Goal: Information Seeking & Learning: Learn about a topic

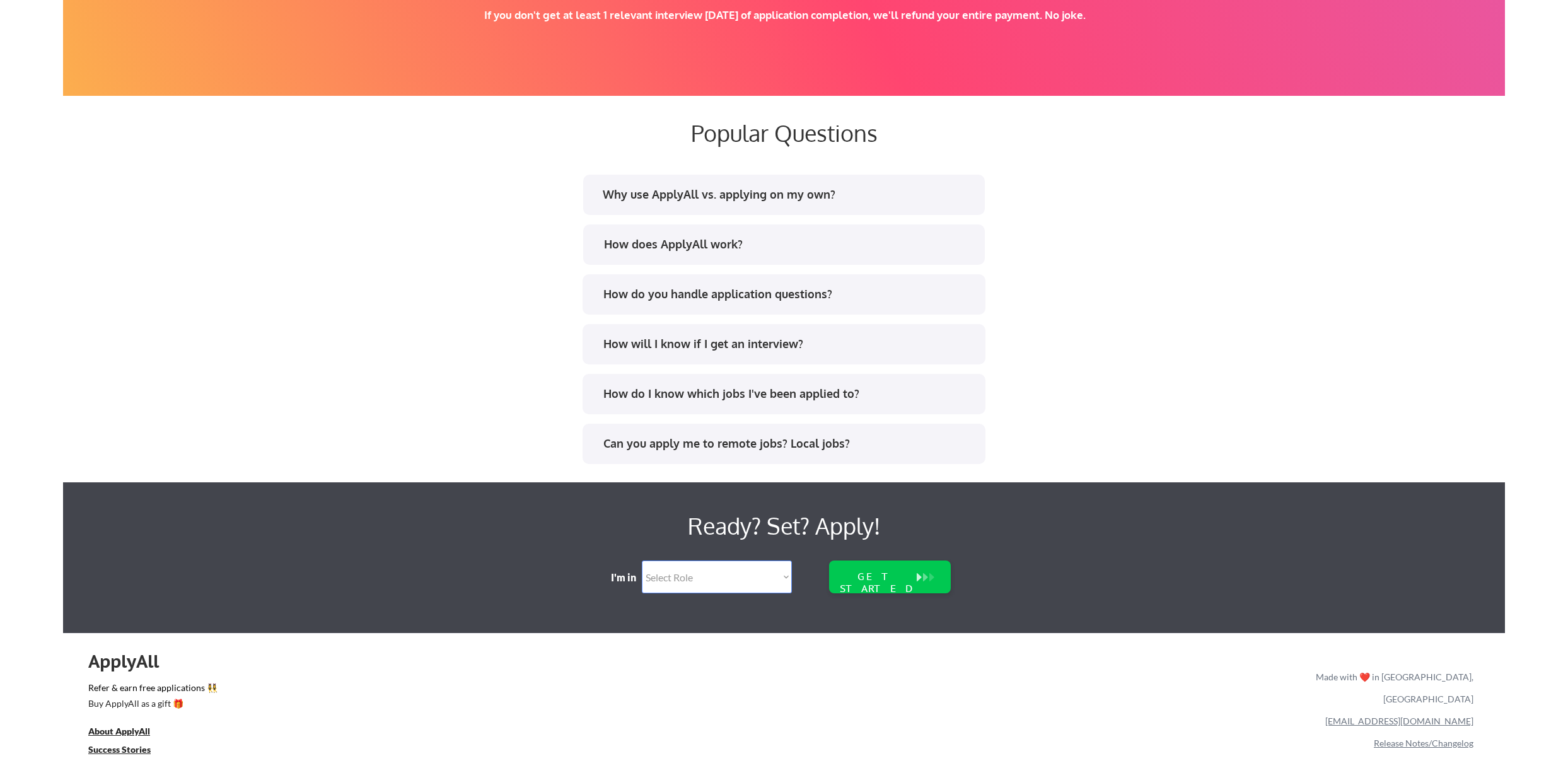
scroll to position [2313, 0]
click at [875, 202] on div "Why use ApplyAll vs. applying on my own?" at bounding box center [782, 196] width 380 height 20
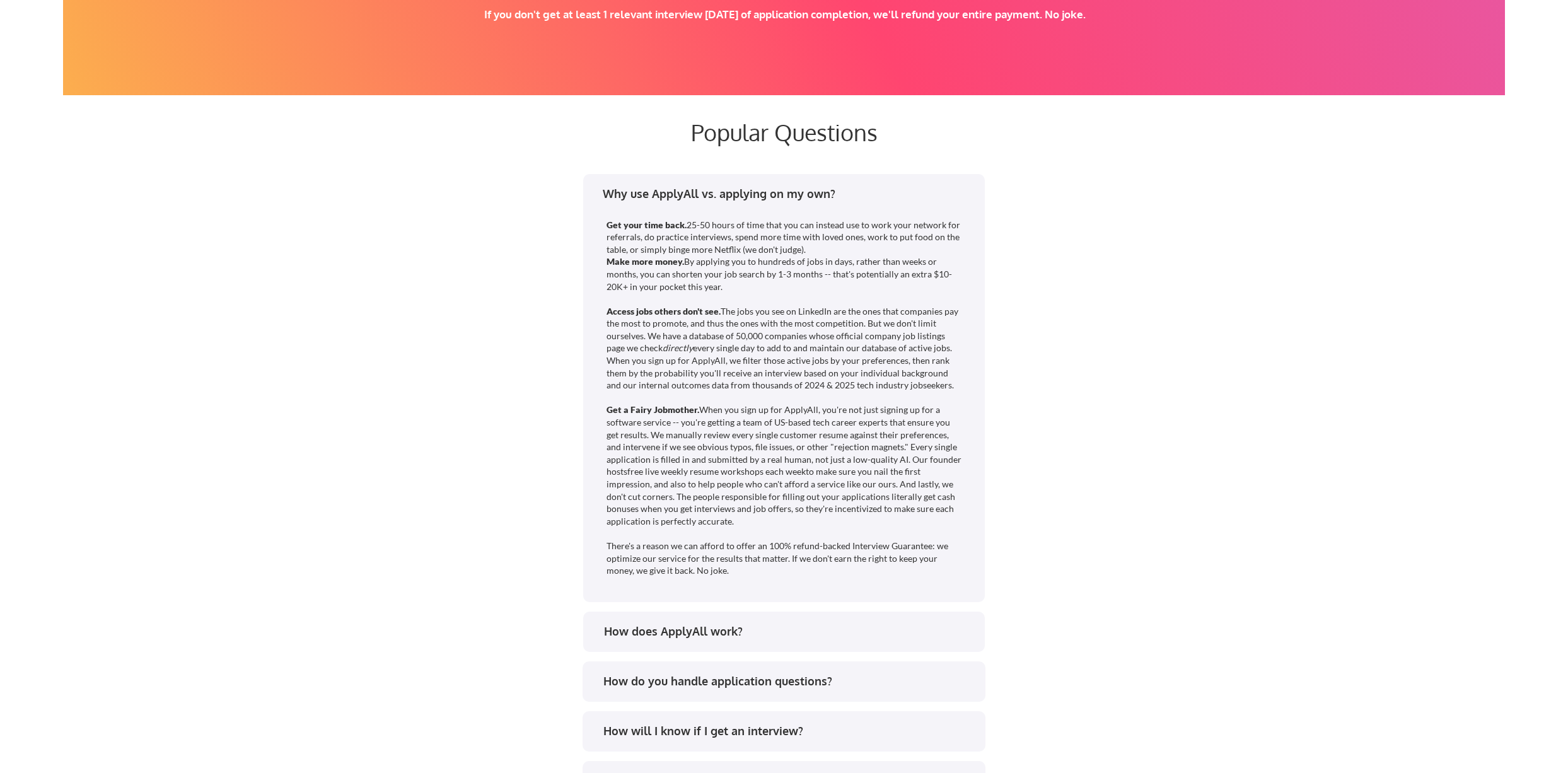
scroll to position [2316, 0]
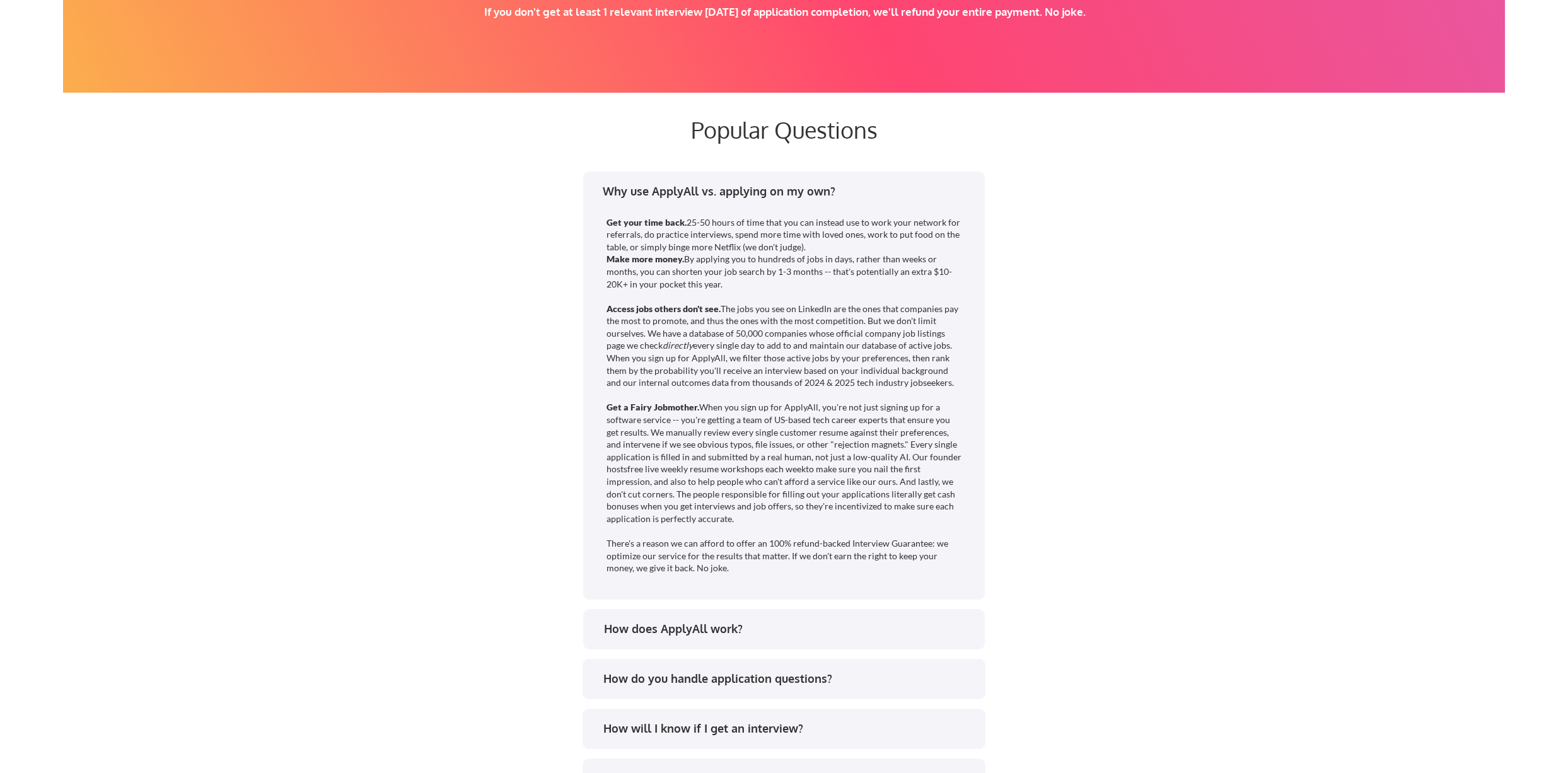
click at [967, 191] on div "Why use ApplyAll vs. applying on my own?" at bounding box center [788, 191] width 370 height 16
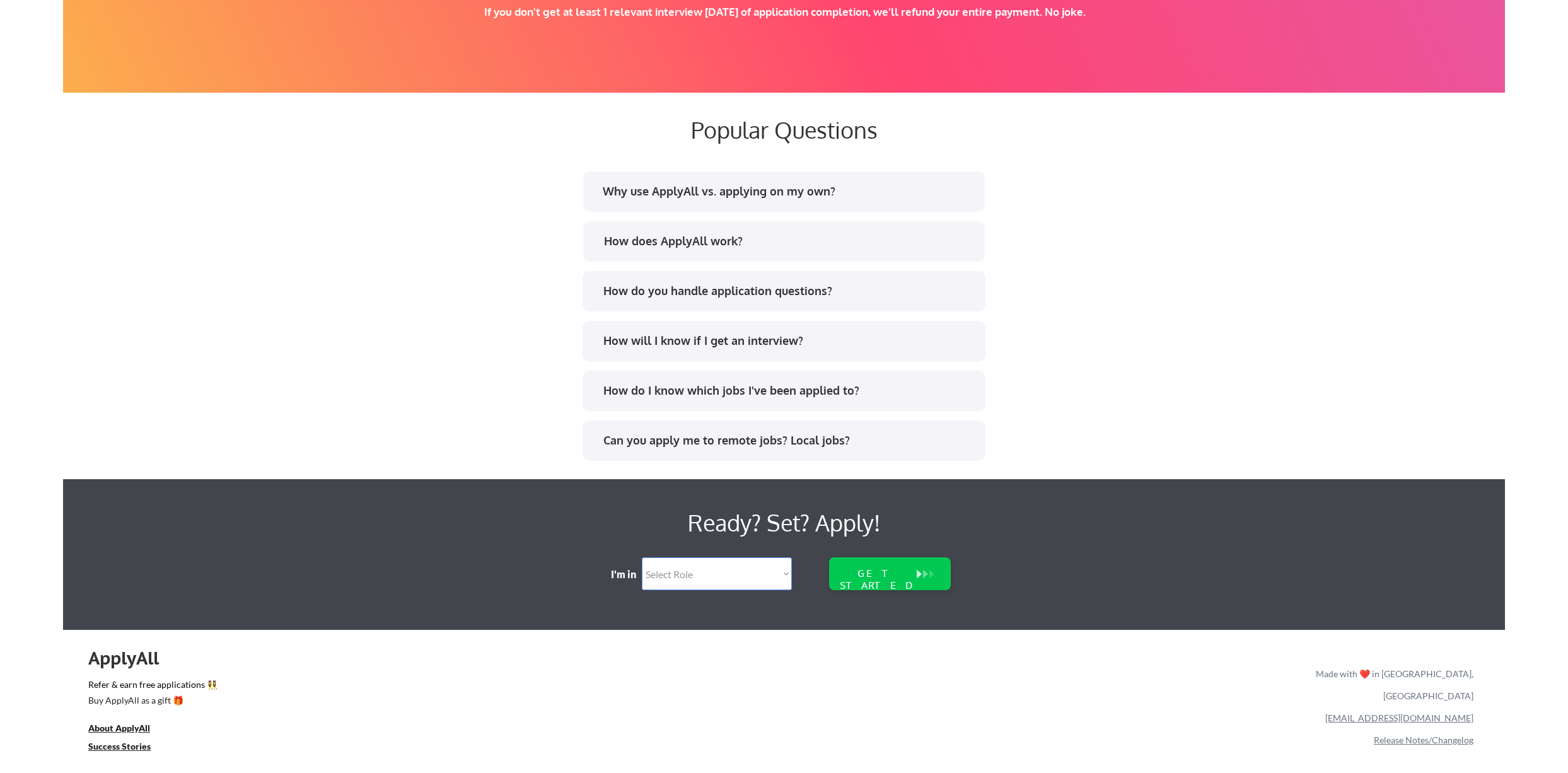
click at [967, 191] on div "Why use ApplyAll vs. applying on my own?" at bounding box center [788, 191] width 370 height 16
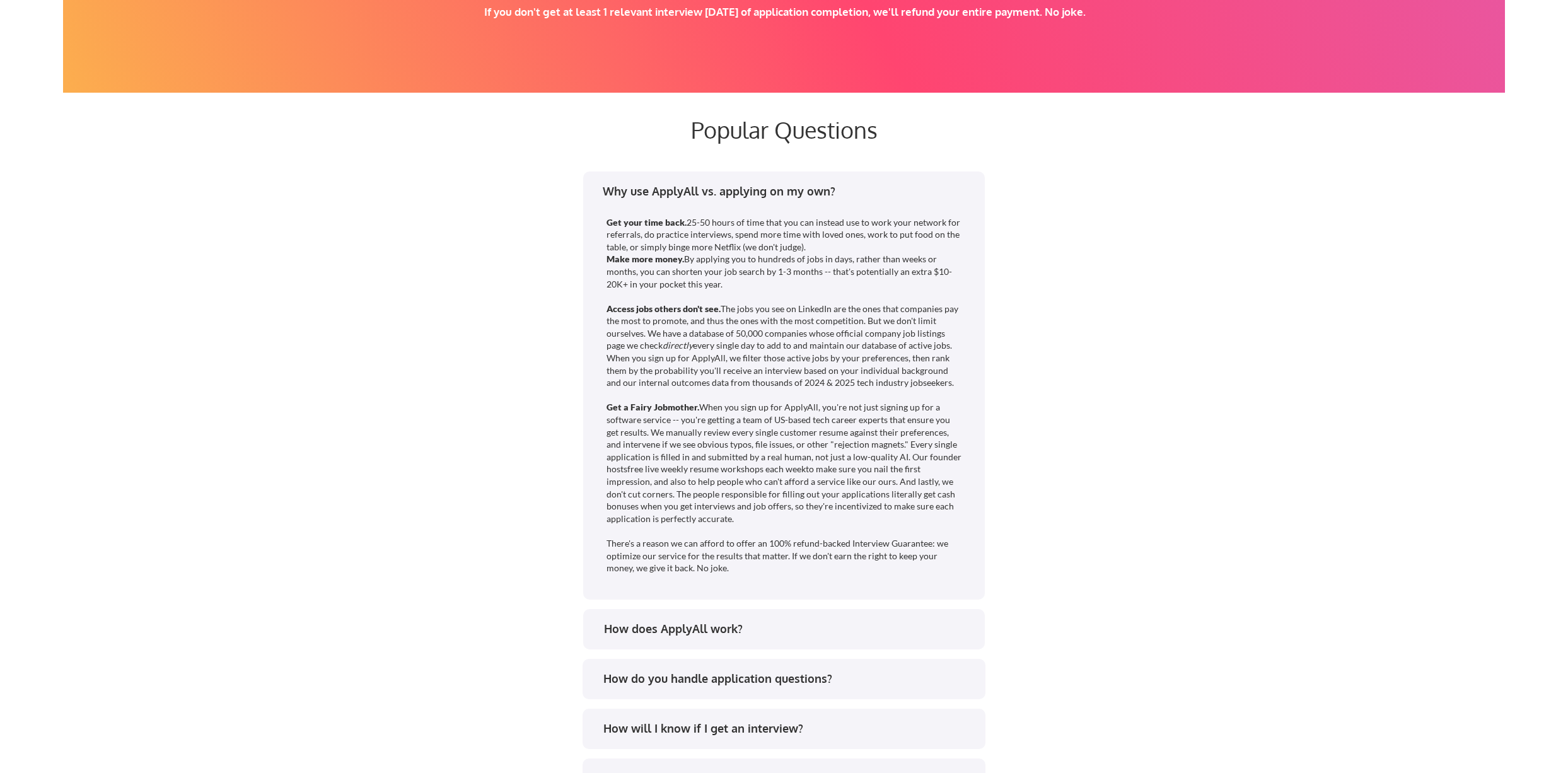
click at [967, 191] on div "Why use ApplyAll vs. applying on my own?" at bounding box center [788, 191] width 370 height 16
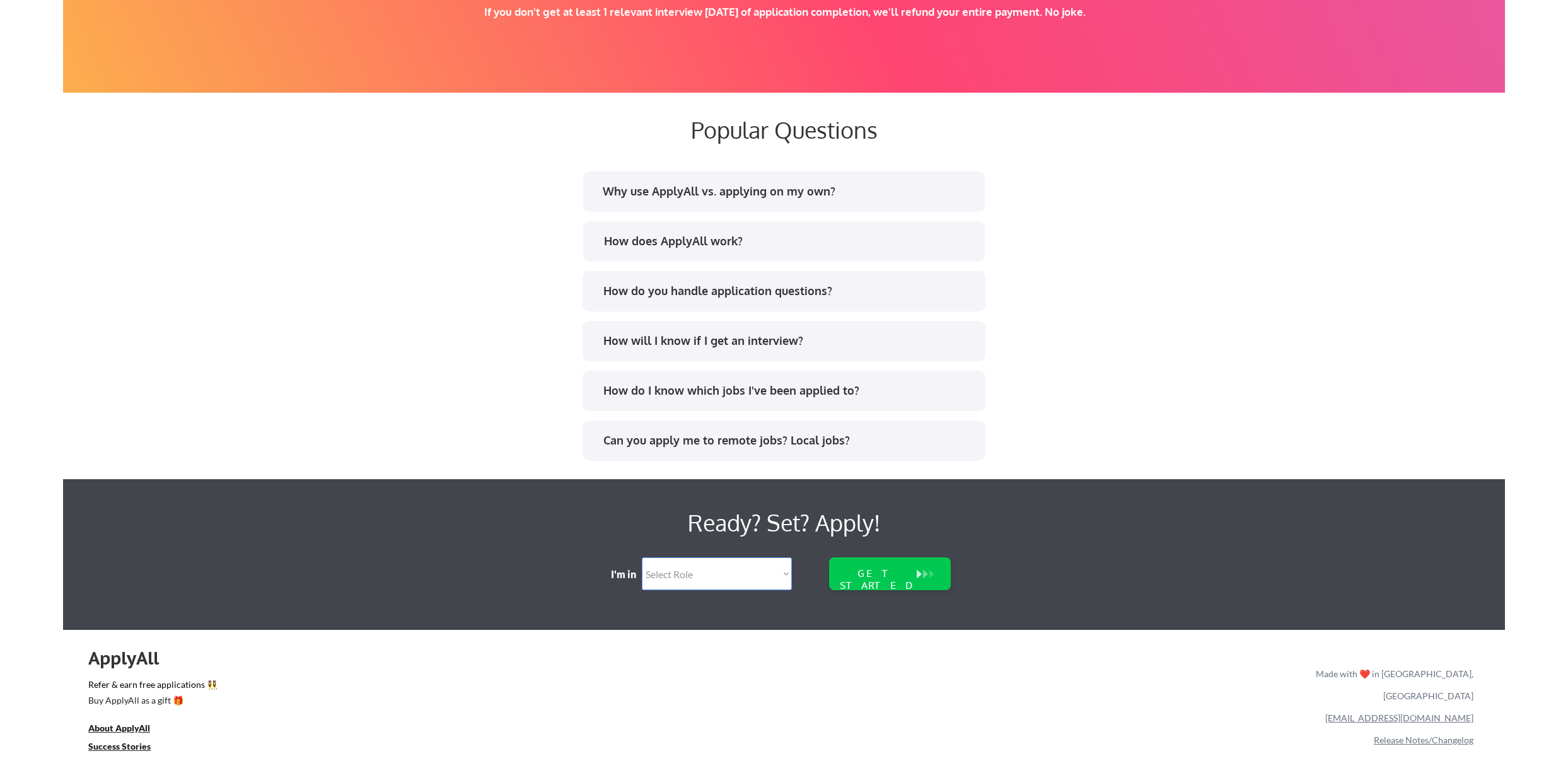
click at [974, 247] on div "How does ApplyAll work?" at bounding box center [784, 241] width 401 height 40
click at [970, 241] on div "How does ApplyAll work?" at bounding box center [789, 241] width 370 height 16
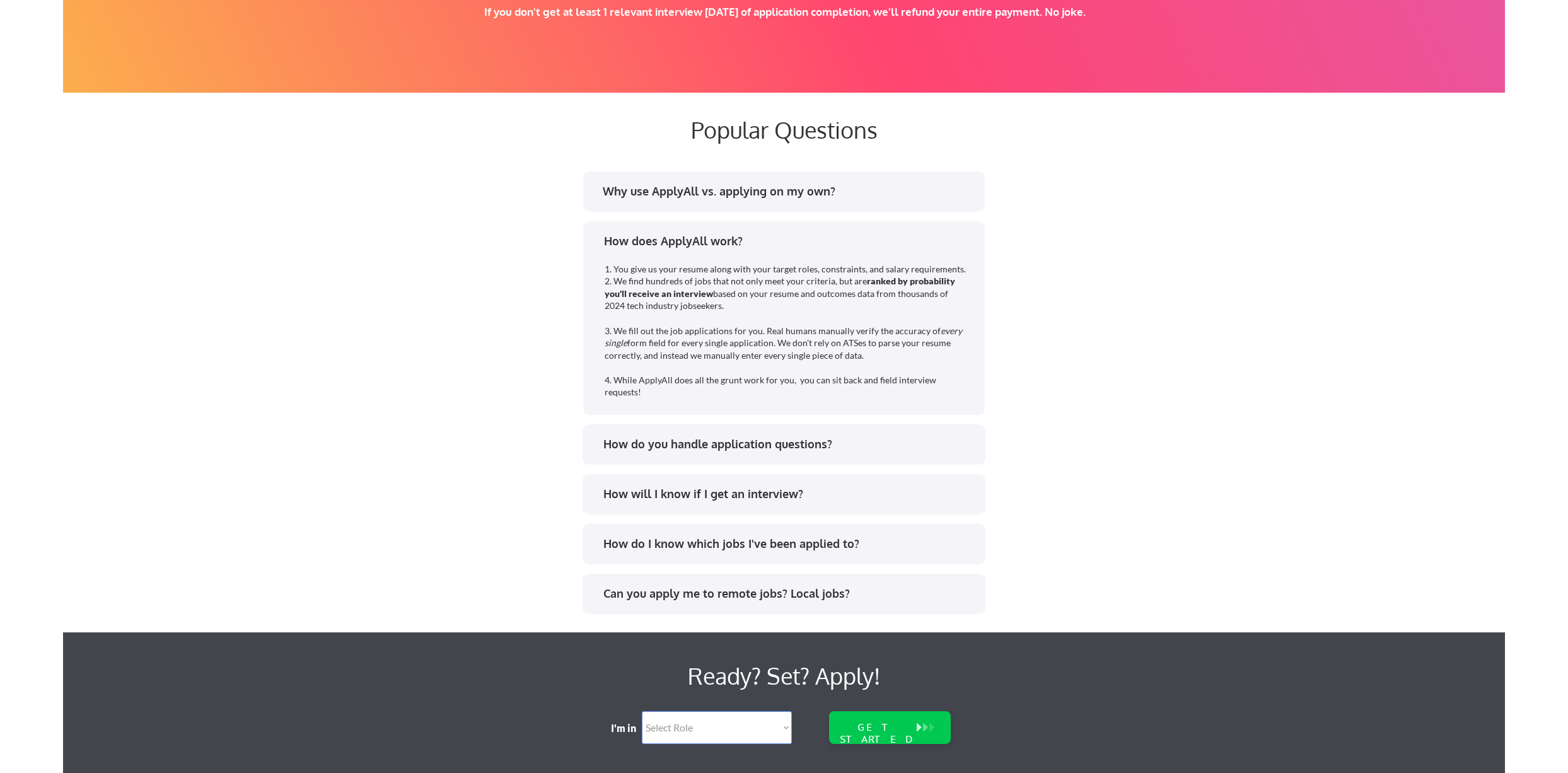
click at [970, 241] on div "How does ApplyAll work?" at bounding box center [789, 241] width 370 height 16
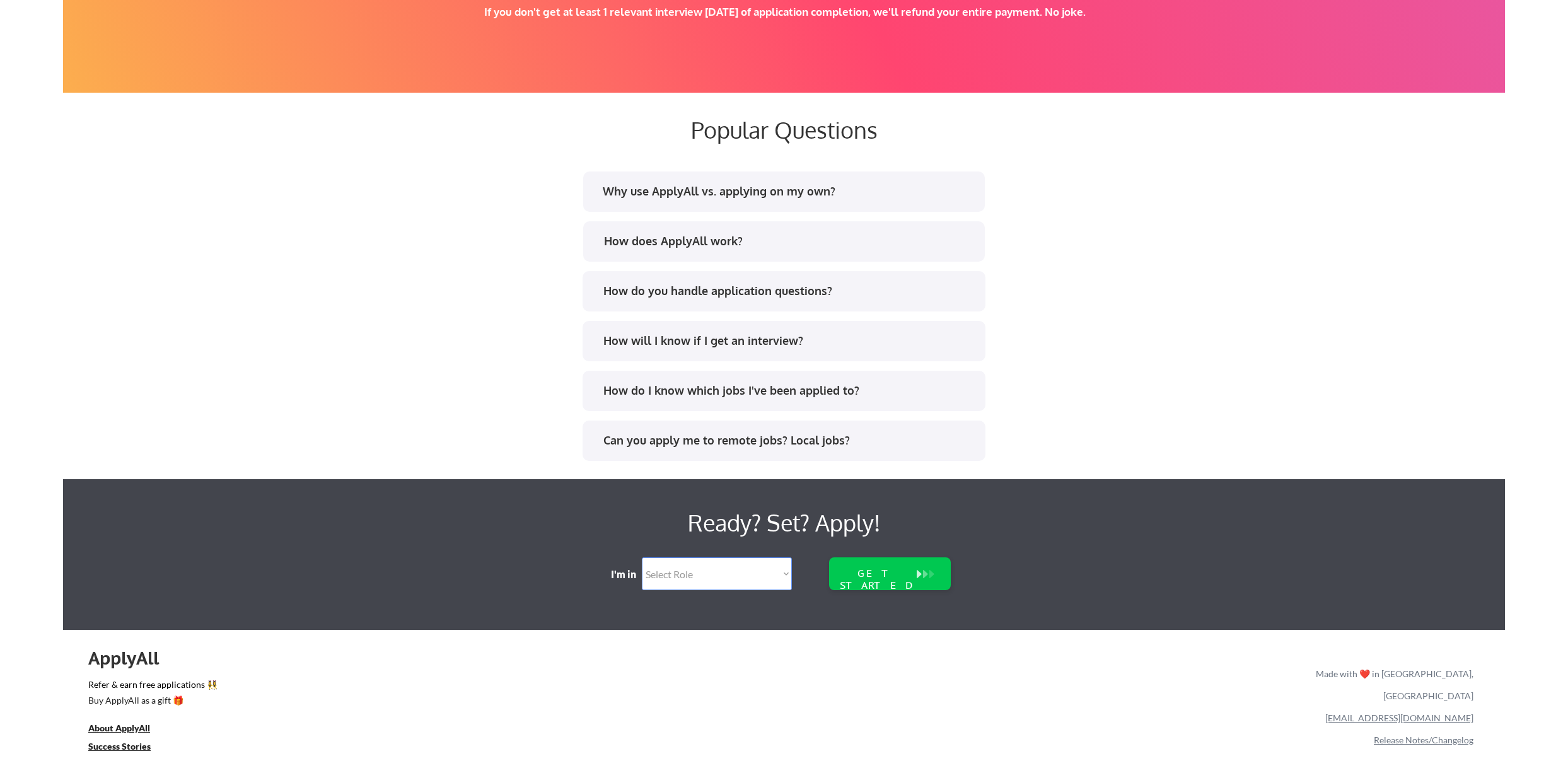
click at [958, 272] on div "How do you handle application questions?" at bounding box center [784, 291] width 403 height 40
click at [954, 283] on div "How do you handle application questions?" at bounding box center [788, 291] width 370 height 16
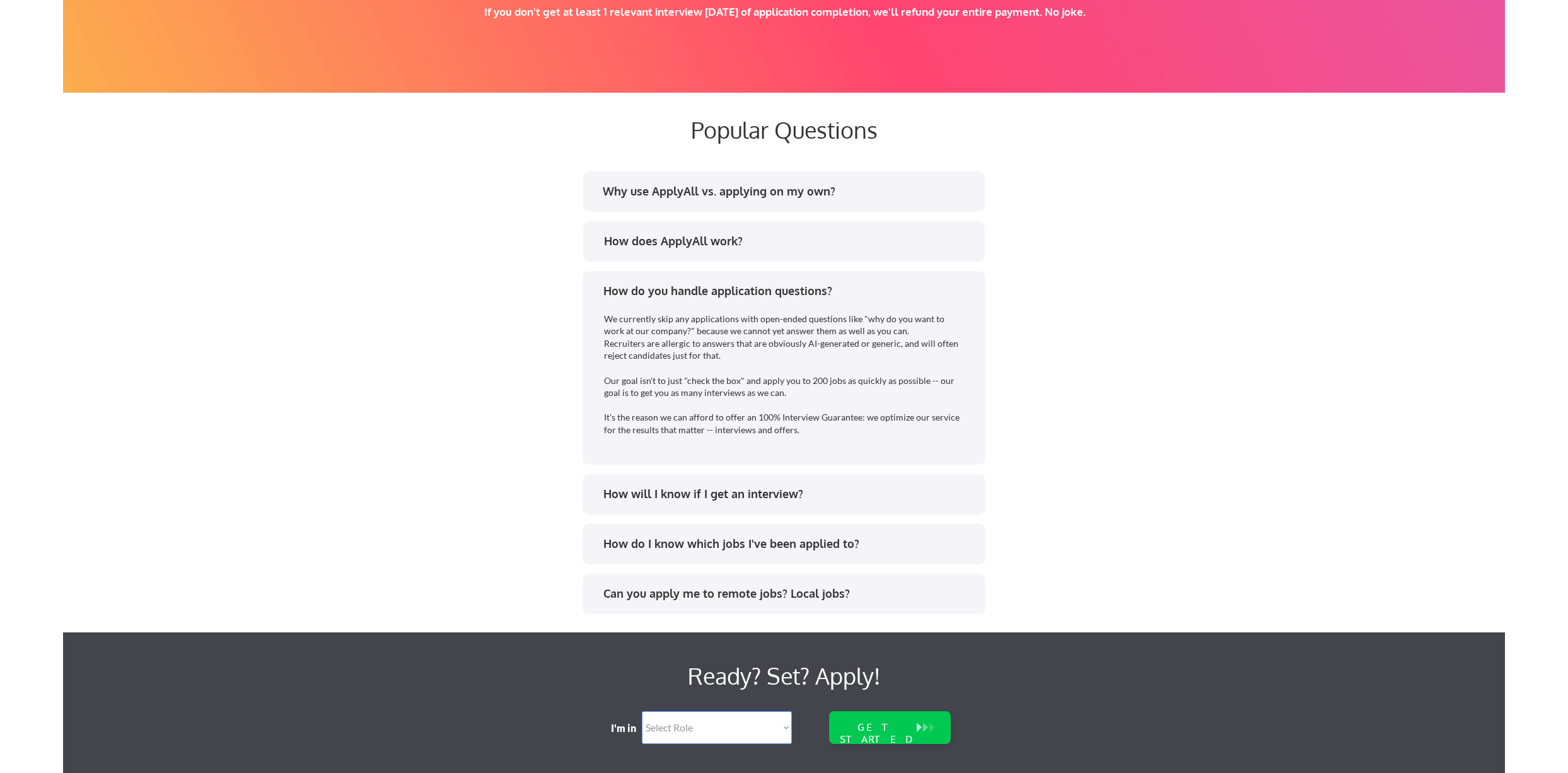
click at [954, 283] on div "How do you handle application questions?" at bounding box center [788, 291] width 370 height 16
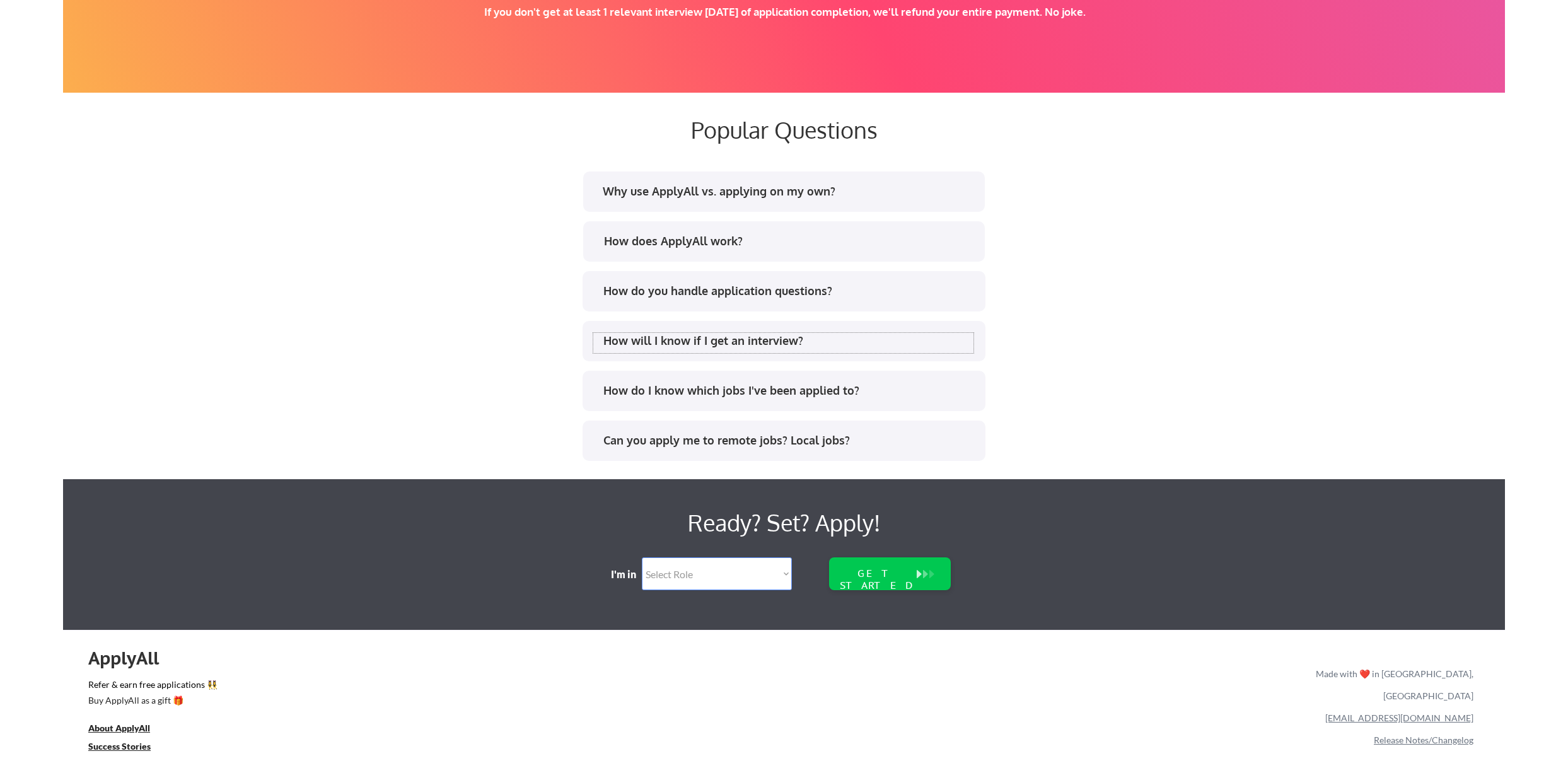
click at [951, 335] on div "How will I know if I get an interview?" at bounding box center [788, 341] width 370 height 16
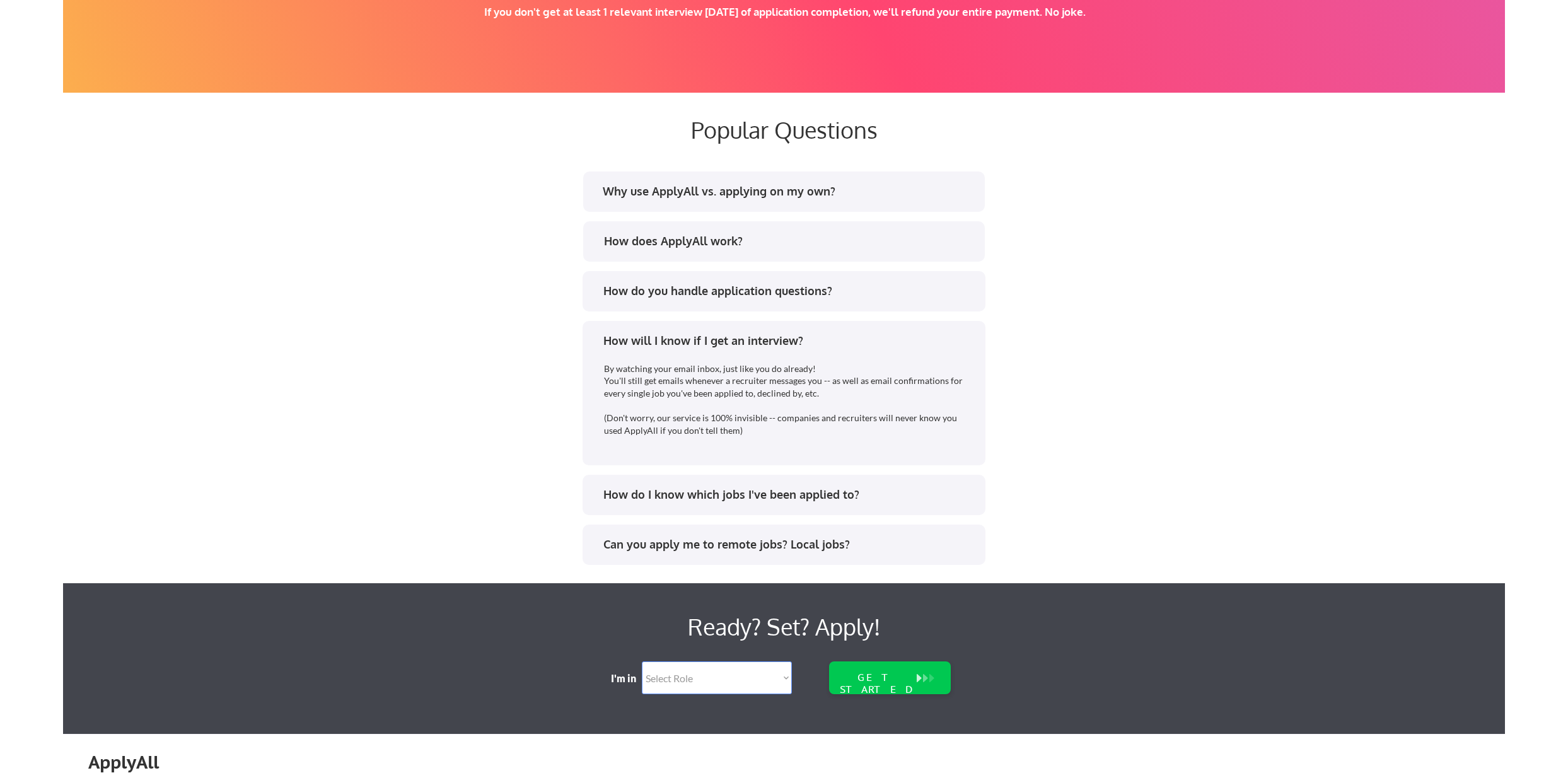
click at [967, 335] on div "How will I know if I get an interview?" at bounding box center [788, 341] width 370 height 16
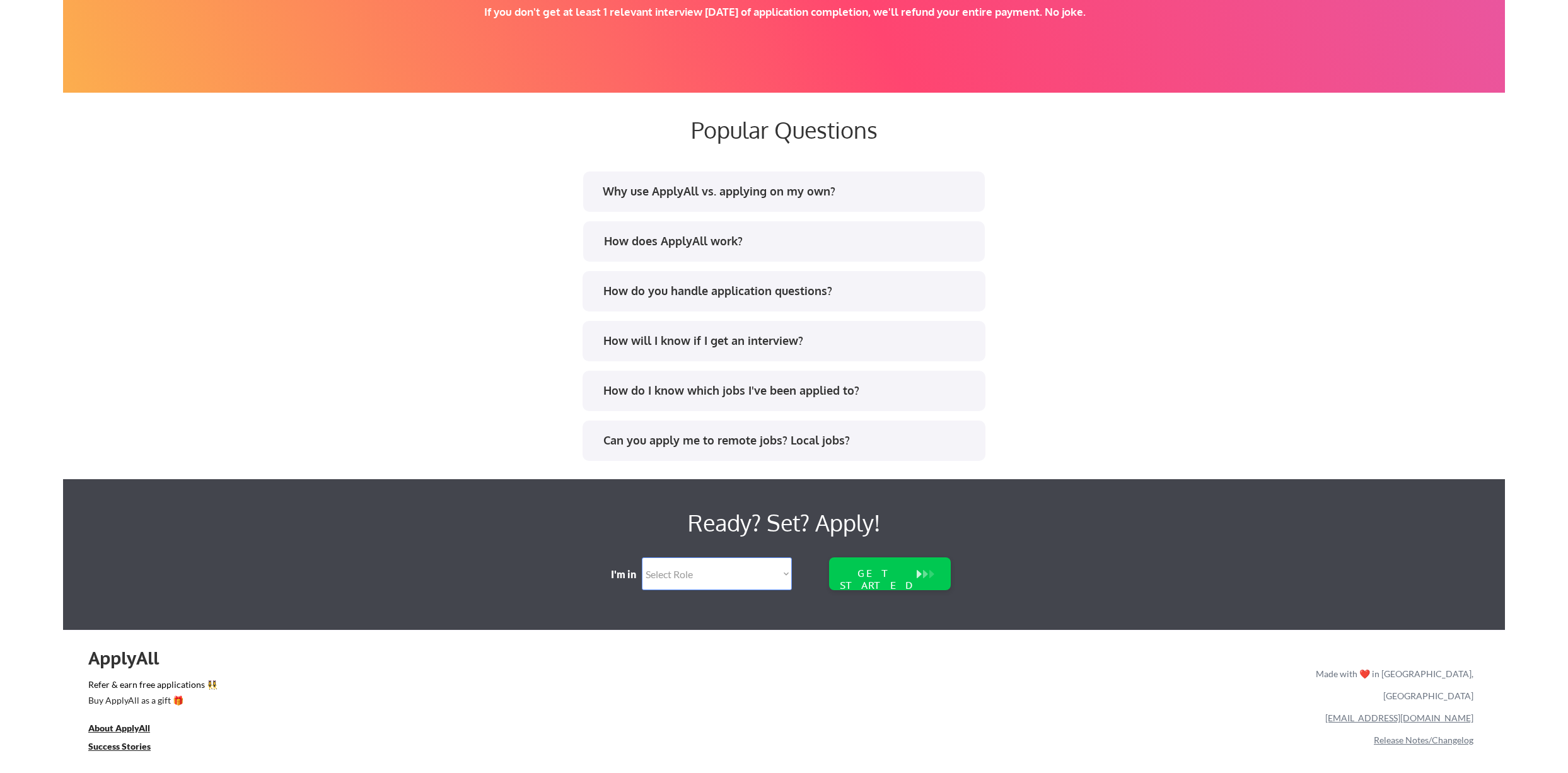
click at [965, 374] on div "How do I know which jobs I've been applied to?" at bounding box center [784, 391] width 403 height 40
click at [965, 383] on div "How do I know which jobs I've been applied to?" at bounding box center [788, 391] width 370 height 16
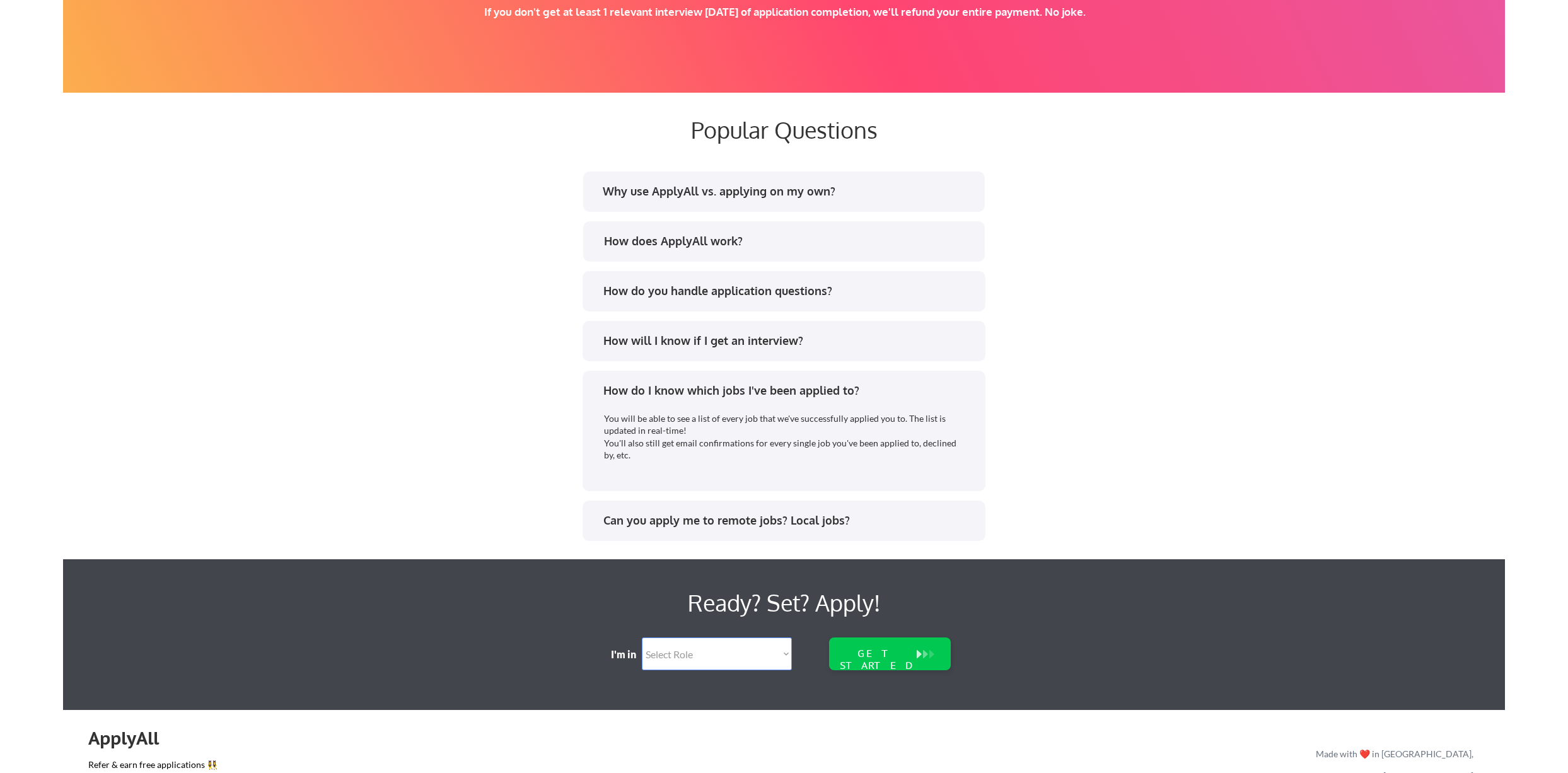
click at [963, 386] on div "How do I know which jobs I've been applied to?" at bounding box center [788, 391] width 370 height 16
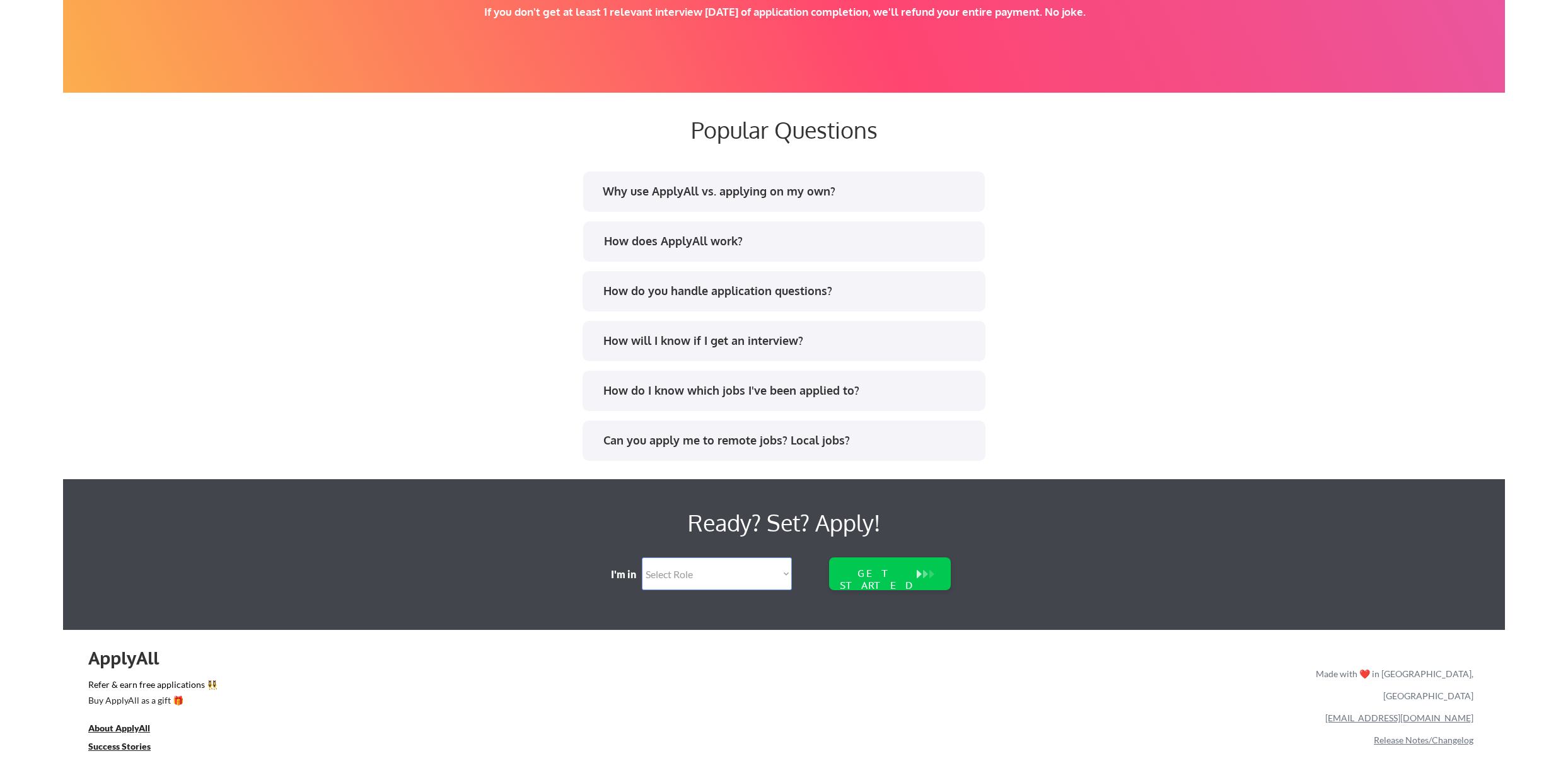
click at [945, 431] on div "Can you apply me to remote jobs? Local jobs?" at bounding box center [784, 440] width 403 height 40
click at [844, 448] on div "Can you apply me to remote jobs? Local jobs?" at bounding box center [788, 440] width 370 height 16
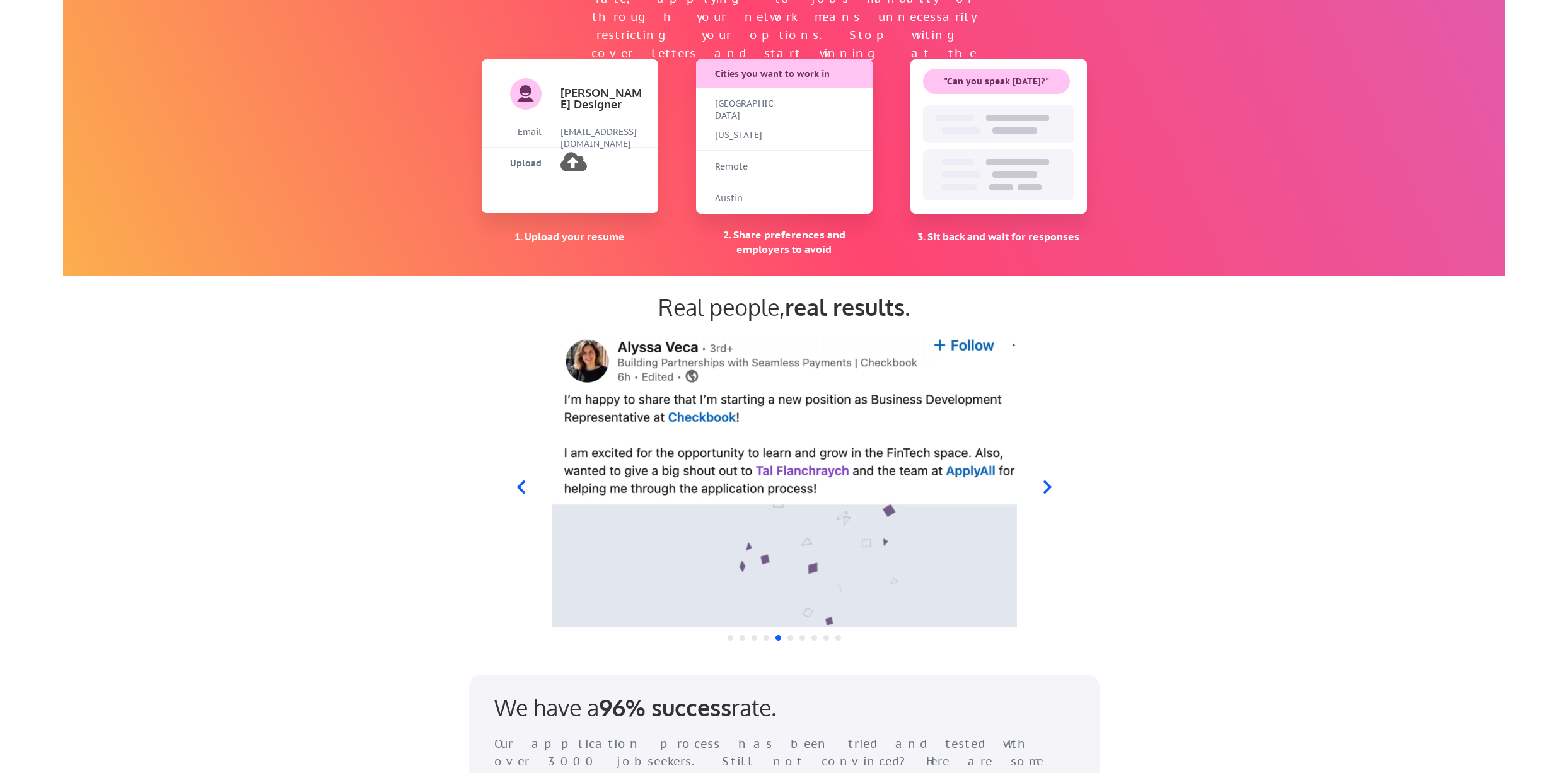
scroll to position [0, 0]
